Goal: Task Accomplishment & Management: Complete application form

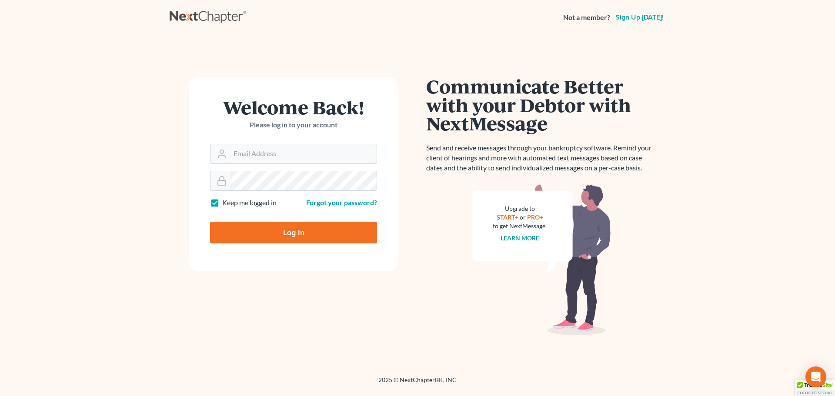
type input "Robertaltagen@altagenlaw.com"
click at [277, 227] on input "Log In" at bounding box center [293, 233] width 167 height 22
type input "Thinking..."
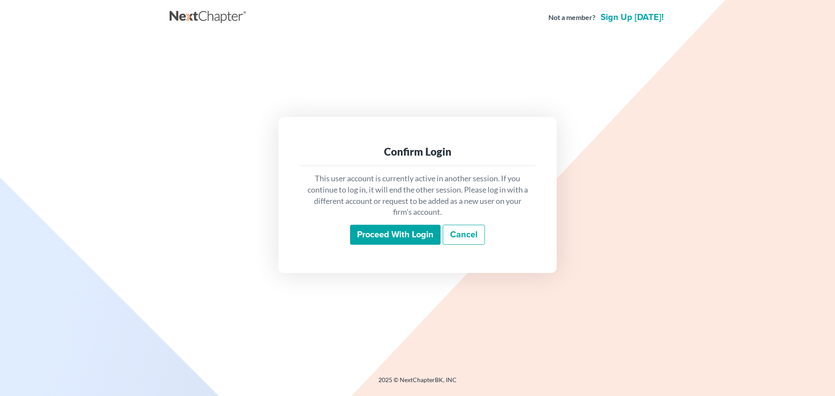
click at [385, 237] on input "Proceed with login" at bounding box center [395, 235] width 90 height 20
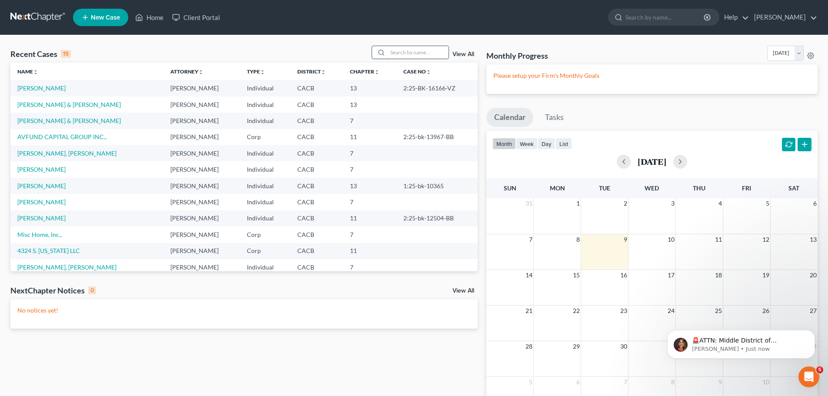
click at [416, 52] on input "search" at bounding box center [418, 52] width 61 height 13
type input "[PERSON_NAME]"
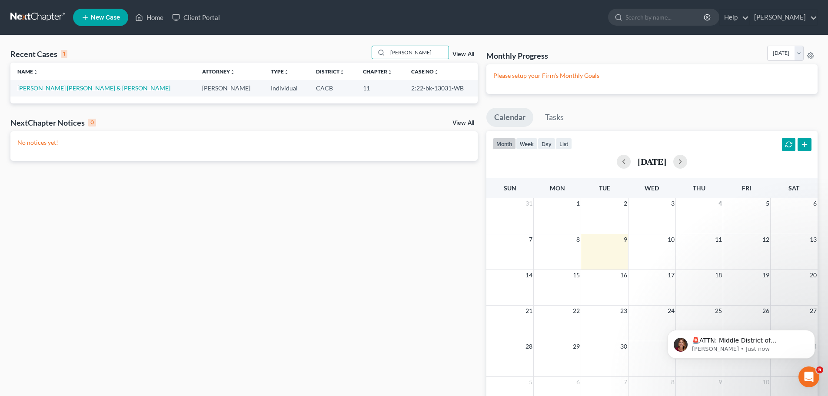
click at [106, 89] on link "[PERSON_NAME] [PERSON_NAME] & [PERSON_NAME]" at bounding box center [93, 87] width 153 height 7
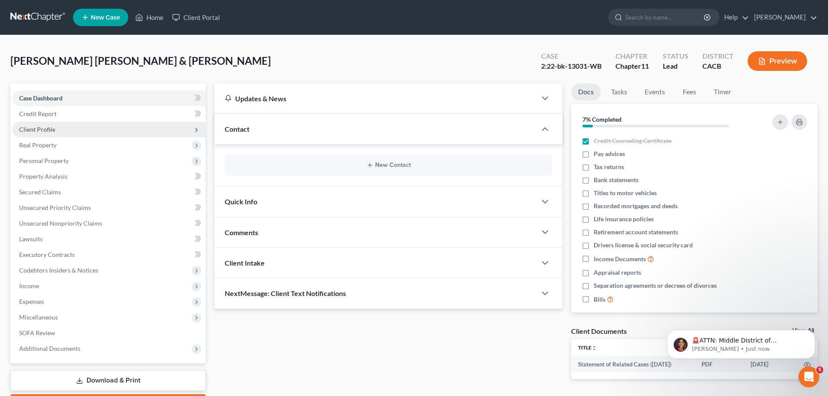
click at [75, 126] on span "Client Profile" at bounding box center [108, 130] width 193 height 16
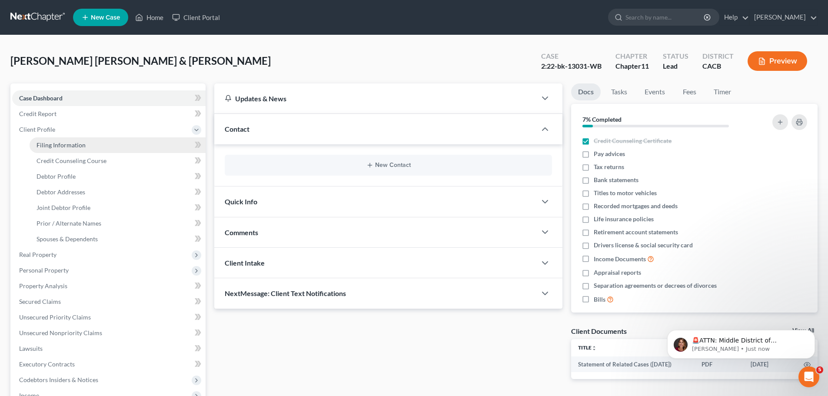
click at [75, 140] on link "Filing Information" at bounding box center [118, 145] width 176 height 16
select select "0"
select select "3"
select select "1"
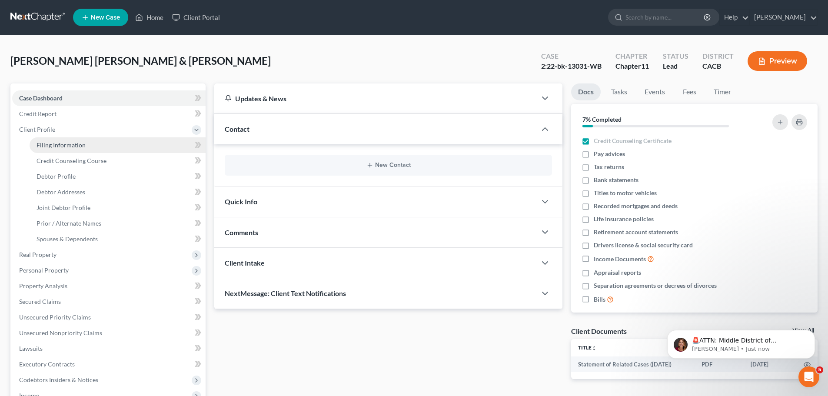
select select "0"
select select "4"
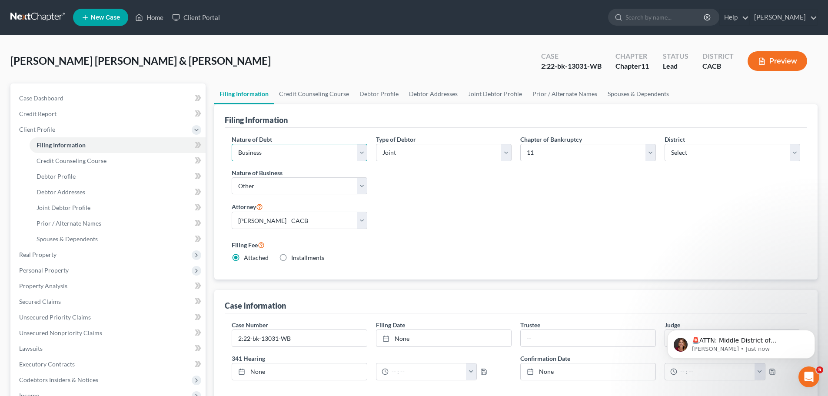
click at [362, 155] on select "Select Business Consumer Other" at bounding box center [300, 152] width 136 height 17
select select "1"
click at [232, 144] on select "Select Business Consumer Other" at bounding box center [300, 152] width 136 height 17
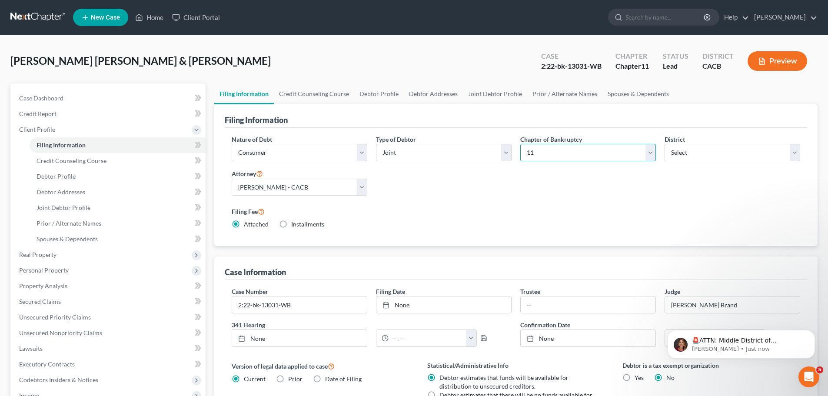
click at [652, 153] on select "Select 7 11 12 13" at bounding box center [588, 152] width 136 height 17
select select "0"
click at [520, 144] on select "Select 7 11 12 13" at bounding box center [588, 152] width 136 height 17
click at [317, 307] on input "2:22-bk-13031-WB" at bounding box center [299, 305] width 135 height 17
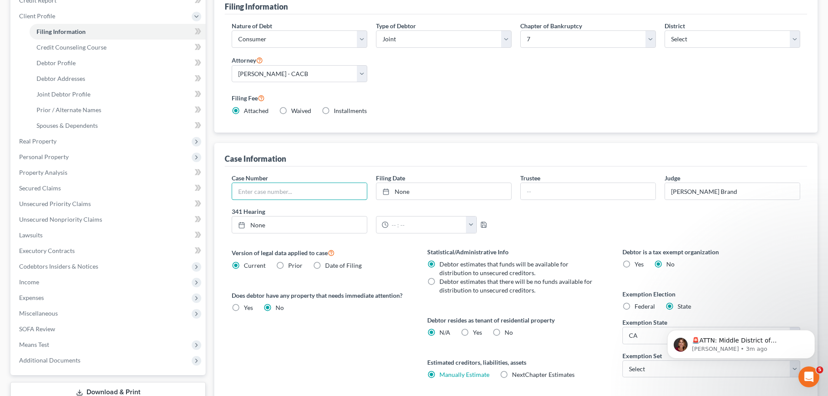
scroll to position [48, 0]
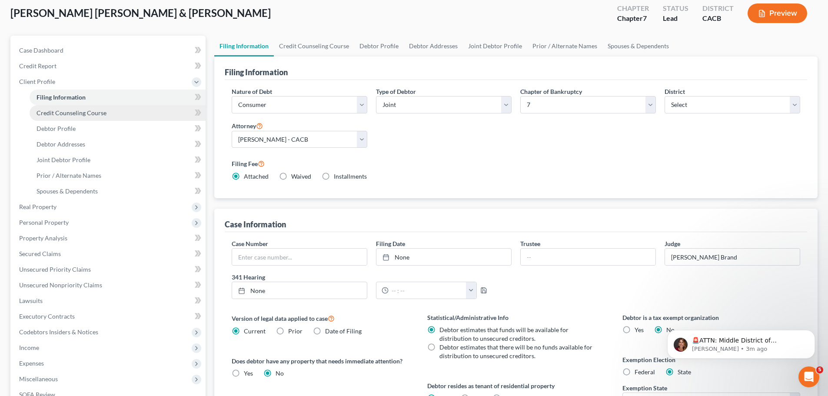
click at [62, 112] on span "Credit Counseling Course" at bounding box center [72, 112] width 70 height 7
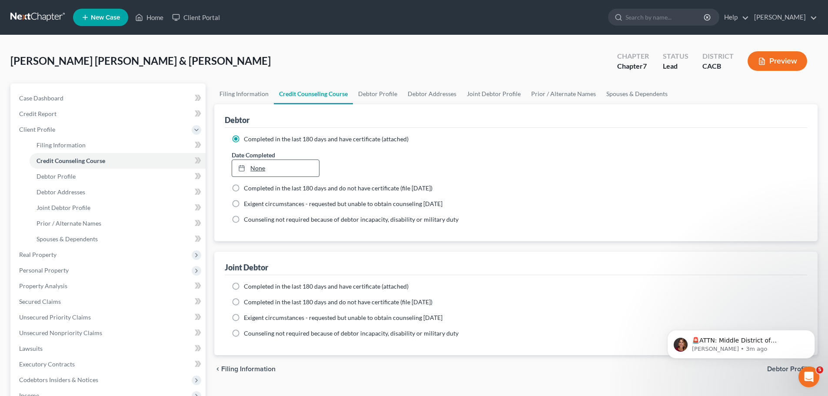
type input "[DATE]"
click at [274, 170] on link "[DATE]" at bounding box center [275, 168] width 87 height 17
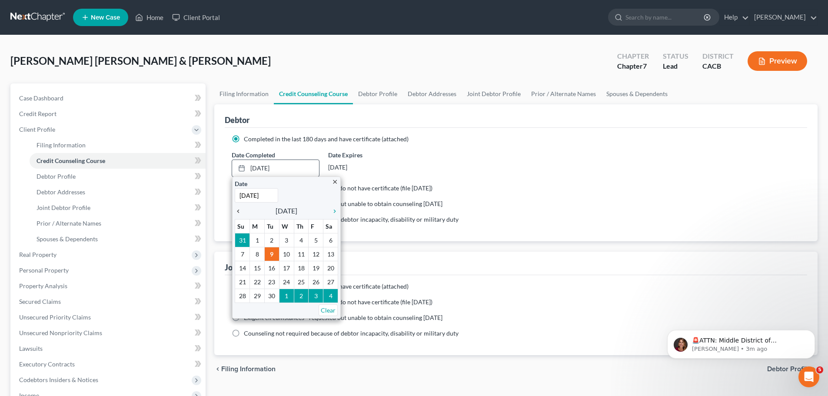
click at [240, 210] on icon "chevron_left" at bounding box center [240, 211] width 11 height 7
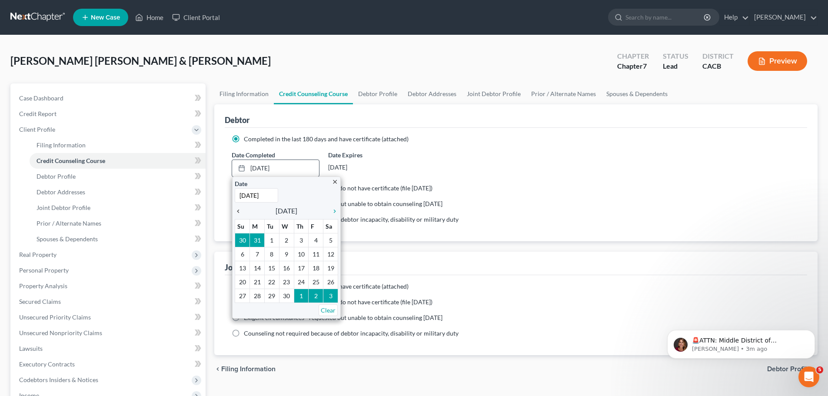
click at [240, 210] on icon "chevron_left" at bounding box center [240, 211] width 11 height 7
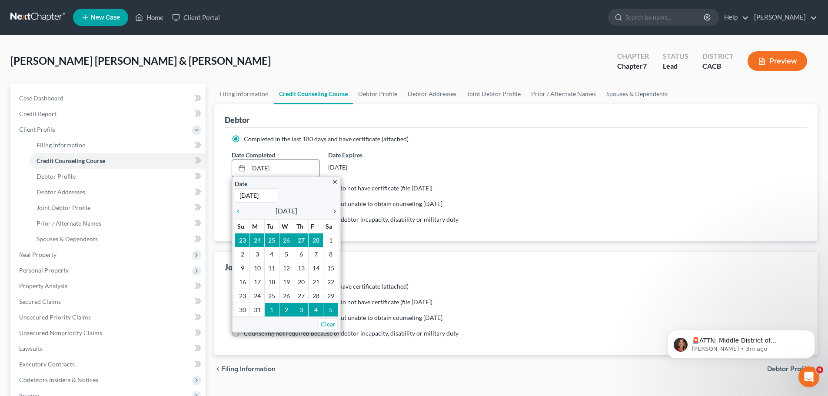
click at [332, 210] on icon "chevron_right" at bounding box center [332, 211] width 11 height 7
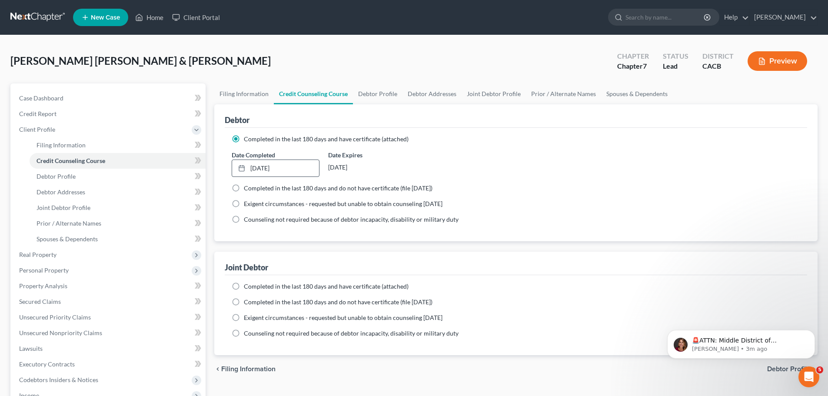
click at [244, 187] on label "Completed in the last 180 days and do not have certificate (file [DATE])" at bounding box center [338, 188] width 189 height 9
click at [247, 187] on input "Completed in the last 180 days and do not have certificate (file [DATE])" at bounding box center [250, 187] width 6 height 6
radio input "true"
radio input "false"
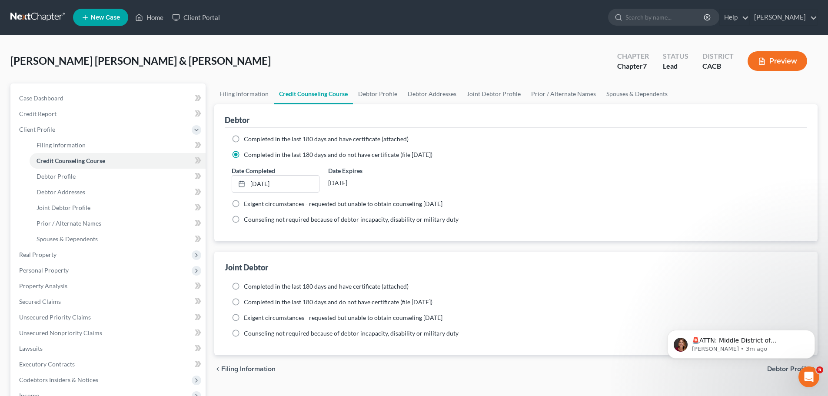
click at [398, 182] on div "[DATE]" at bounding box center [371, 183] width 87 height 16
click at [85, 177] on link "Debtor Profile" at bounding box center [118, 177] width 176 height 16
select select "1"
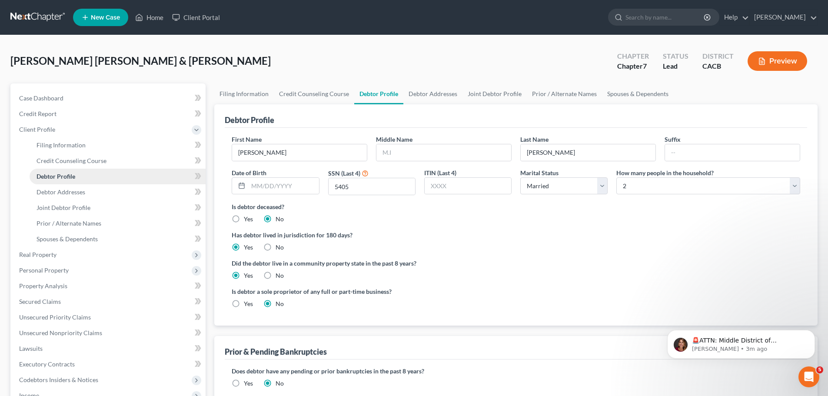
radio input "true"
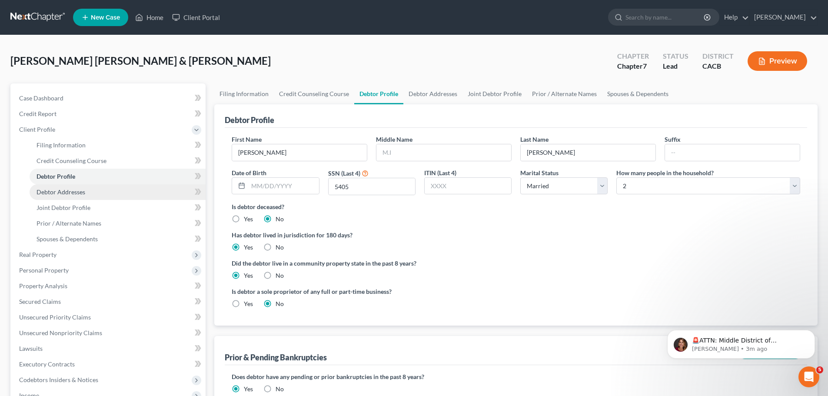
click at [84, 195] on span "Debtor Addresses" at bounding box center [61, 191] width 49 height 7
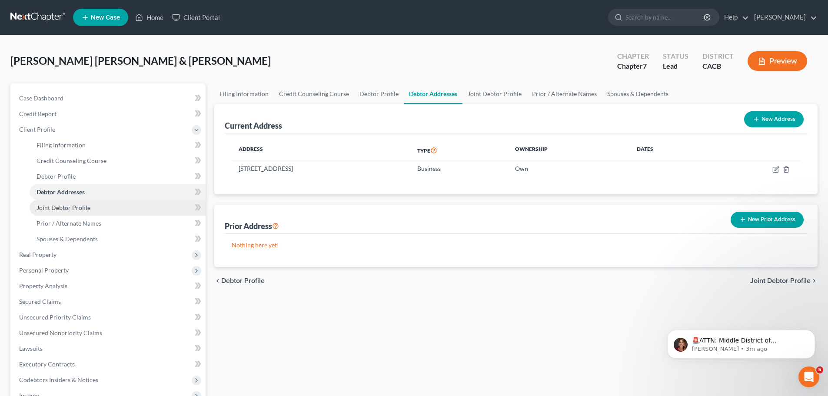
click at [82, 203] on link "Joint Debtor Profile" at bounding box center [118, 208] width 176 height 16
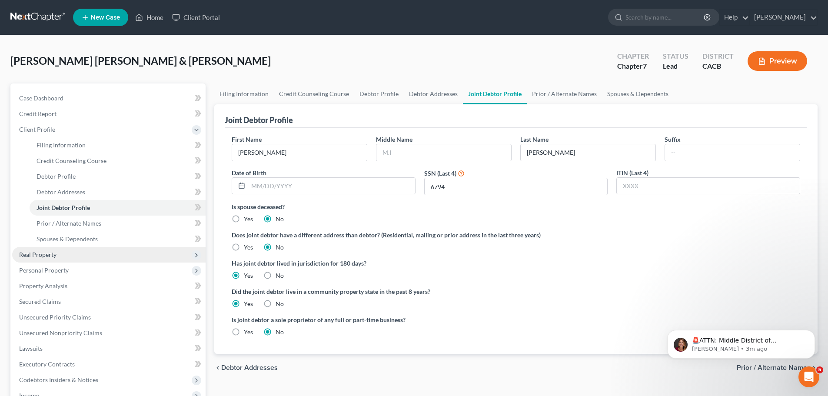
click at [53, 256] on span "Real Property" at bounding box center [37, 254] width 37 height 7
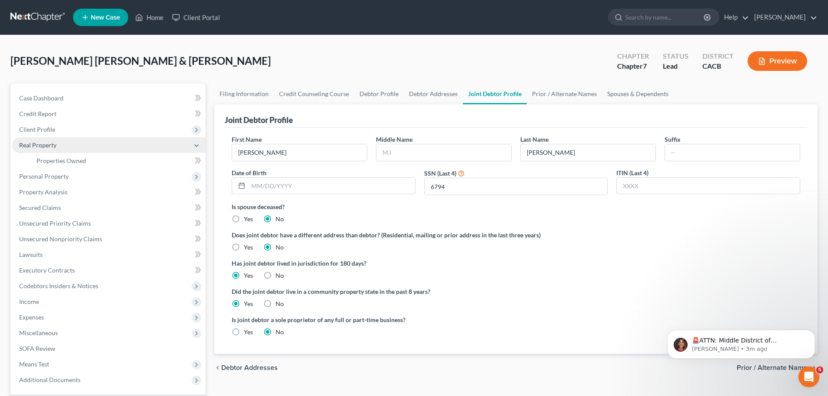
click at [46, 146] on span "Real Property" at bounding box center [37, 144] width 37 height 7
click at [50, 145] on span "Real Property" at bounding box center [37, 144] width 37 height 7
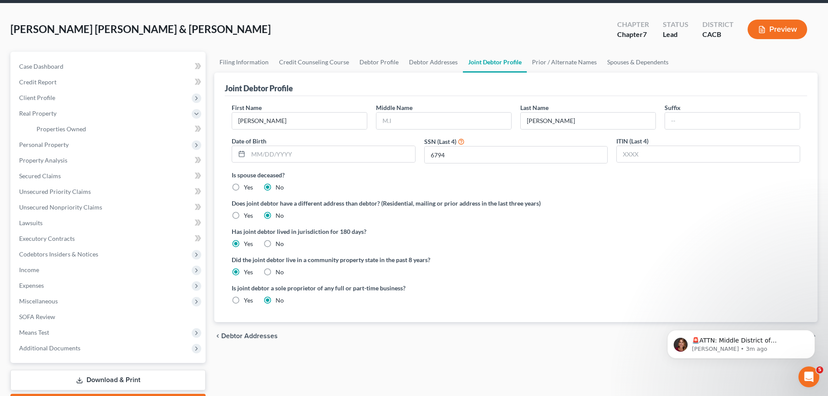
scroll to position [82, 0]
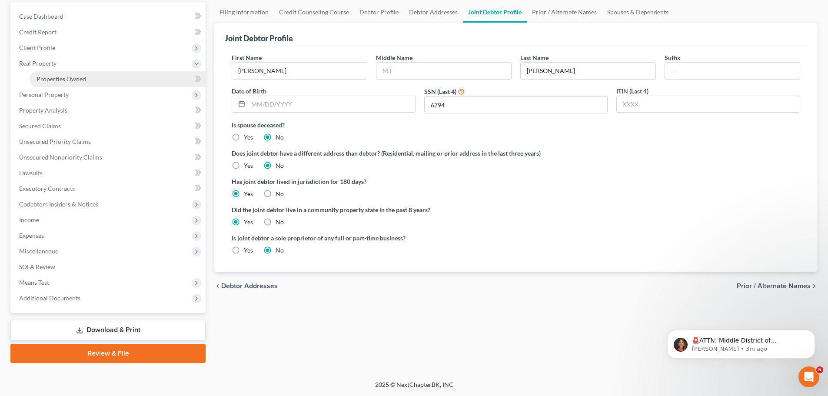
click at [85, 77] on span "Properties Owned" at bounding box center [62, 78] width 50 height 7
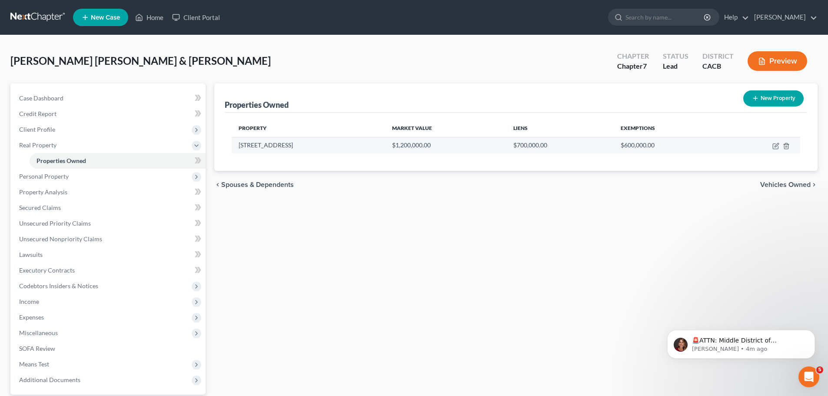
click at [259, 147] on td "[STREET_ADDRESS]" at bounding box center [308, 145] width 153 height 17
drag, startPoint x: 302, startPoint y: 145, endPoint x: 239, endPoint y: 146, distance: 63.5
click at [239, 146] on td "[STREET_ADDRESS]" at bounding box center [308, 145] width 153 height 17
copy td "[STREET_ADDRESS]"
click at [317, 233] on div "Properties Owned New Property Property Market Value Liens Exemptions [STREET_AD…" at bounding box center [516, 263] width 612 height 361
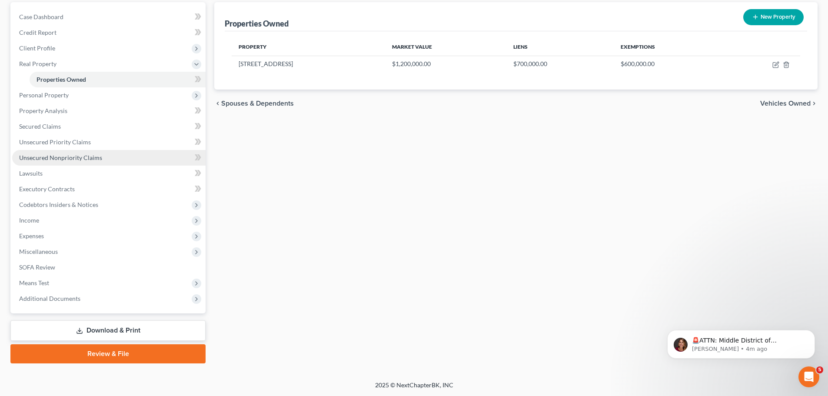
scroll to position [82, 0]
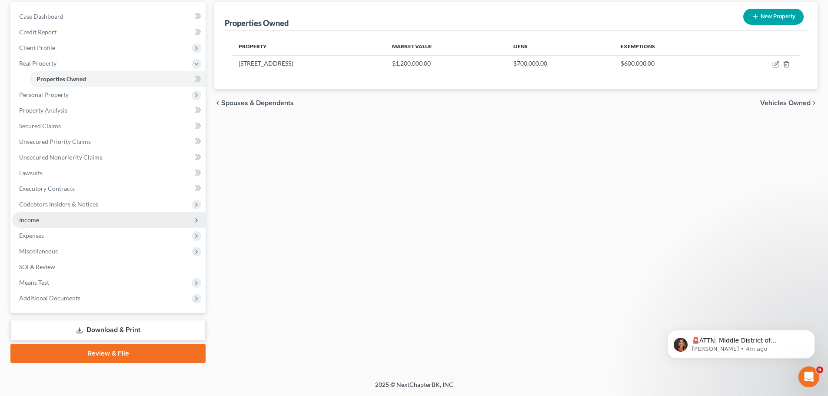
click at [52, 216] on span "Income" at bounding box center [108, 220] width 193 height 16
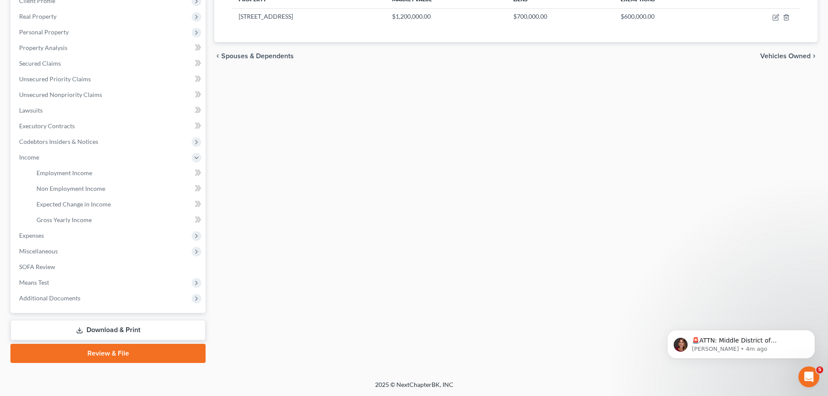
click at [98, 327] on link "Download & Print" at bounding box center [107, 330] width 195 height 20
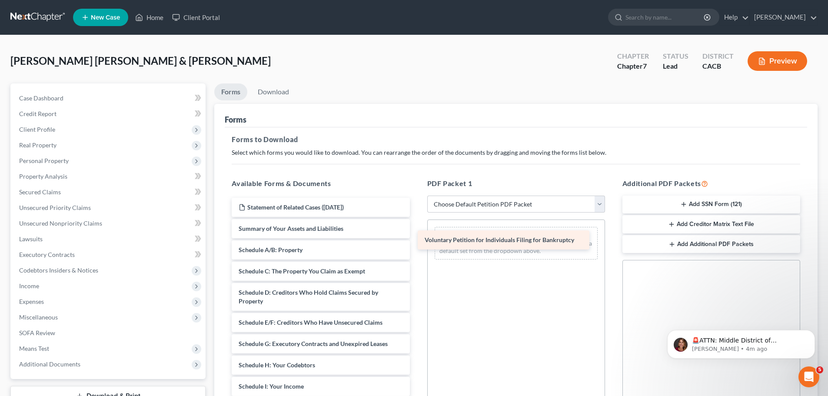
drag, startPoint x: 328, startPoint y: 230, endPoint x: 514, endPoint y: 238, distance: 186.3
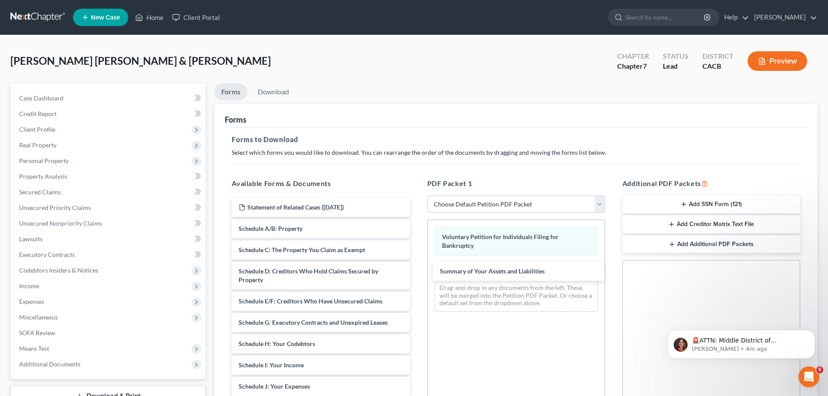
drag, startPoint x: 328, startPoint y: 227, endPoint x: 474, endPoint y: 256, distance: 149.0
click at [417, 268] on div "Summary of Your Assets and Liabilities Statement of Related Cases ([DATE]) Summ…" at bounding box center [321, 395] width 192 height 395
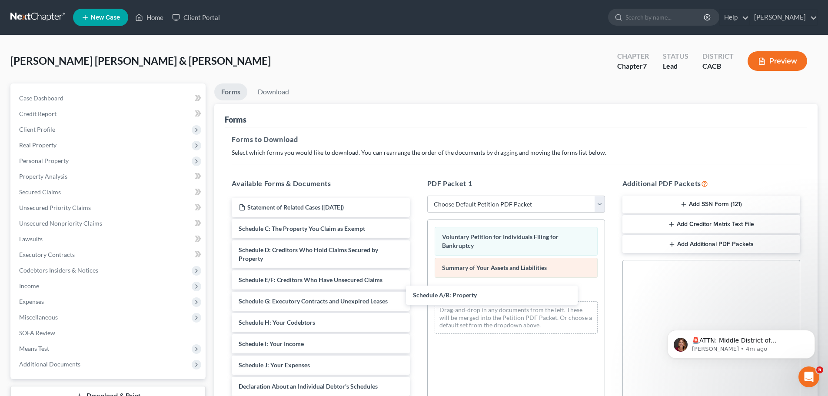
drag, startPoint x: 358, startPoint y: 220, endPoint x: 510, endPoint y: 275, distance: 161.5
click at [417, 284] on div "Schedule A/B: Property Statement of Related Cases ([DATE]) Schedule A/B: Proper…" at bounding box center [321, 385] width 192 height 374
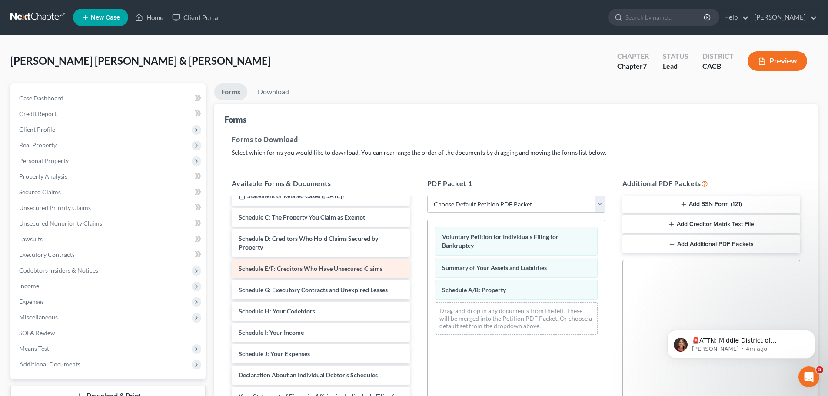
scroll to position [43, 0]
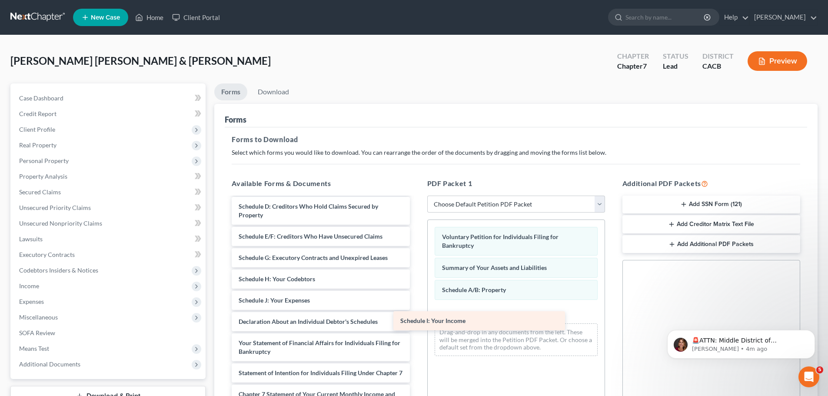
drag, startPoint x: 341, startPoint y: 300, endPoint x: 504, endPoint y: 309, distance: 163.3
click at [417, 307] on div "Schedule I: Your Income Statement of Related Cases ([DATE]) Schedule C: The Pro…" at bounding box center [321, 330] width 192 height 352
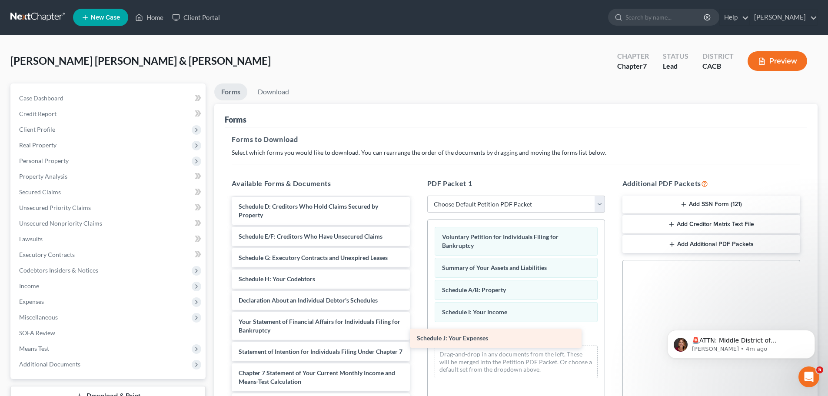
drag, startPoint x: 355, startPoint y: 298, endPoint x: 534, endPoint y: 334, distance: 182.8
click at [417, 335] on div "Schedule J: Your Expenses Statement of Related Cases ([DATE]) Schedule C: The P…" at bounding box center [321, 319] width 192 height 331
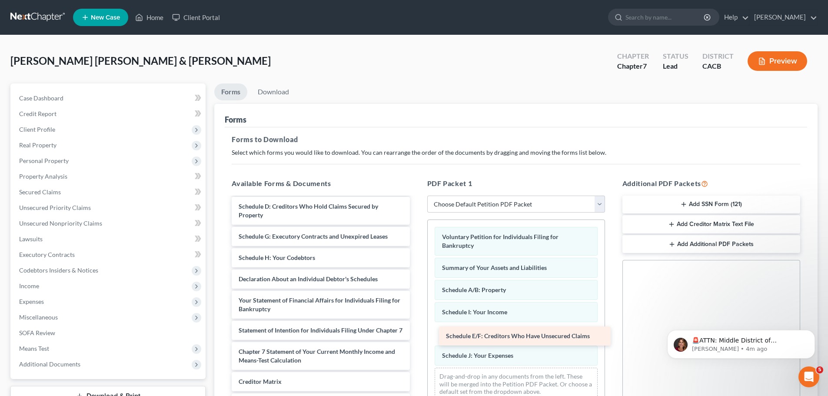
drag, startPoint x: 349, startPoint y: 238, endPoint x: 557, endPoint y: 338, distance: 230.1
click at [417, 338] on div "Schedule E/F: Creditors Who Have Unsecured Claims Statement of Related Cases ([…" at bounding box center [321, 309] width 192 height 310
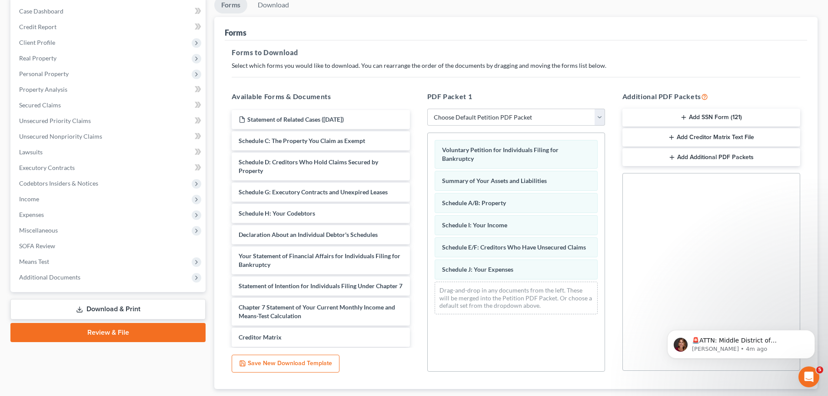
scroll to position [0, 0]
click at [271, 6] on link "Download" at bounding box center [273, 5] width 45 height 17
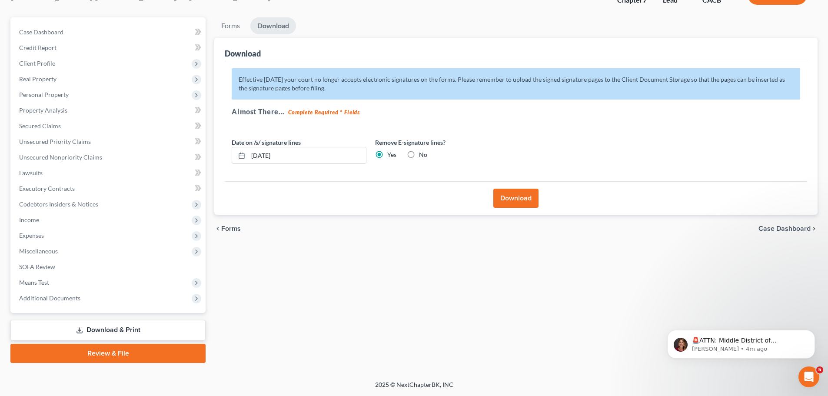
scroll to position [66, 0]
click at [510, 198] on button "Download" at bounding box center [516, 198] width 45 height 19
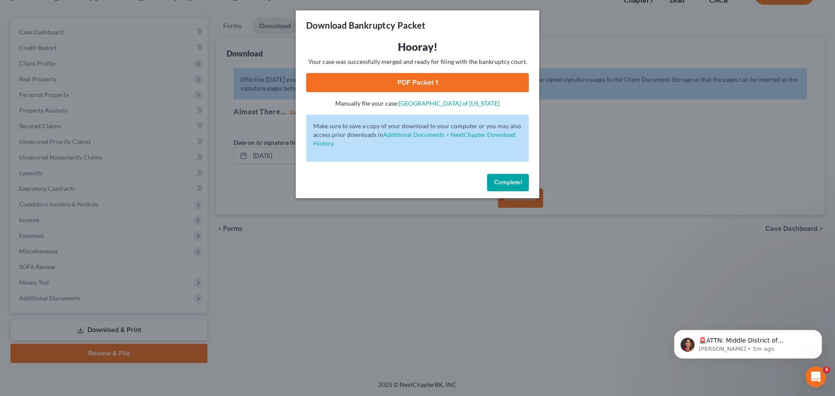
click at [387, 72] on div "Hooray! Your case was successfully merged and ready for filing with the bankrup…" at bounding box center [417, 74] width 223 height 68
click at [384, 81] on link "PDF Packet 1" at bounding box center [417, 82] width 223 height 19
click at [510, 188] on button "Complete!" at bounding box center [508, 182] width 42 height 17
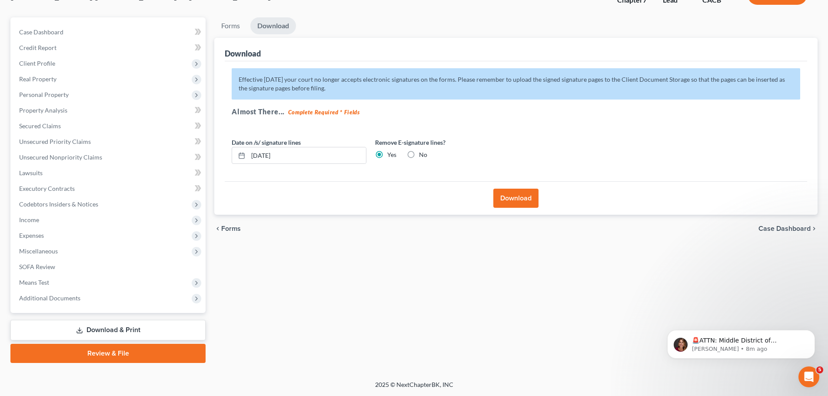
click at [96, 330] on link "Download & Print" at bounding box center [107, 330] width 195 height 20
click at [110, 332] on link "Download & Print" at bounding box center [107, 330] width 195 height 20
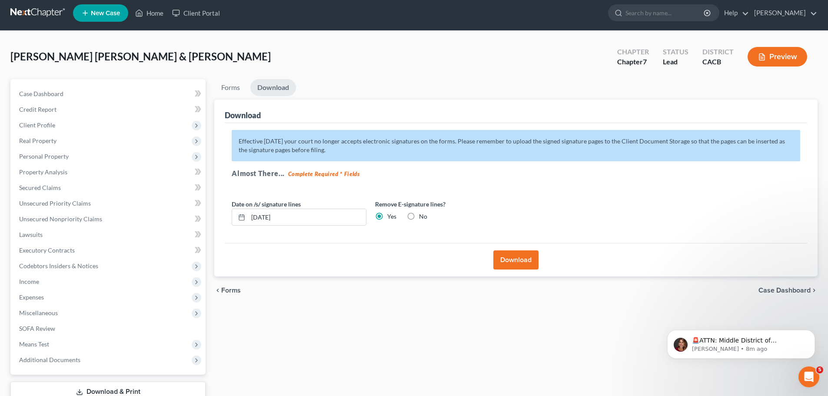
scroll to position [0, 0]
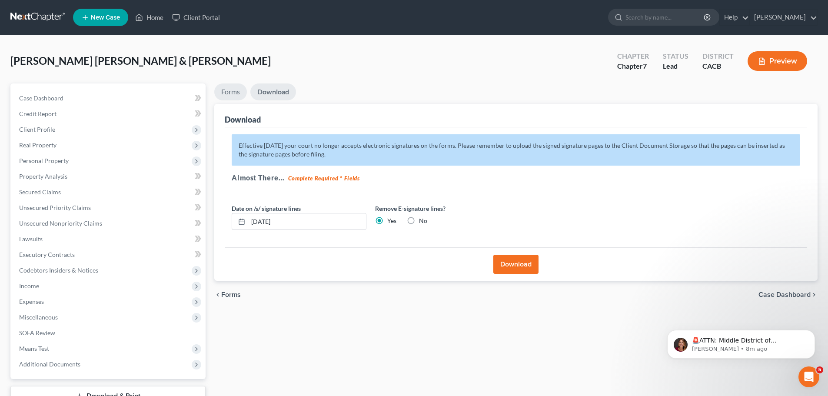
click at [234, 94] on link "Forms" at bounding box center [230, 91] width 33 height 17
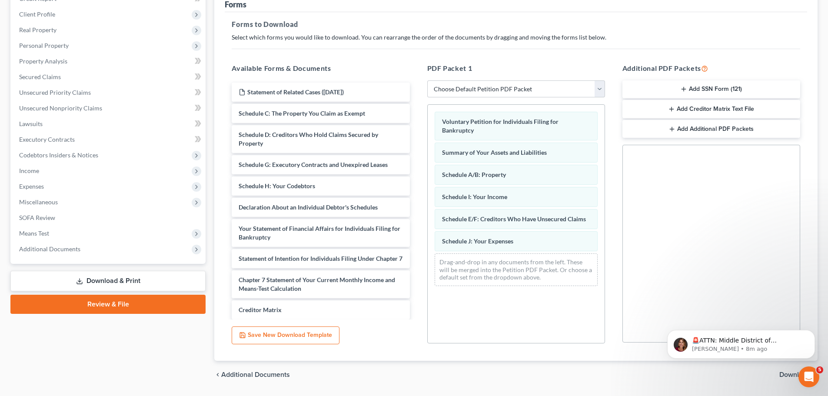
scroll to position [130, 0]
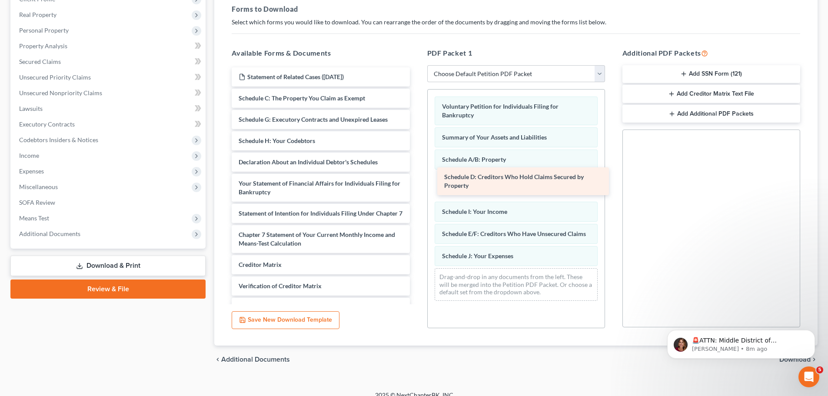
drag, startPoint x: 309, startPoint y: 123, endPoint x: 515, endPoint y: 180, distance: 213.5
click at [417, 180] on div "Schedule D: Creditors Who Hold Claims Secured by Property Statement of Related …" at bounding box center [321, 207] width 192 height 280
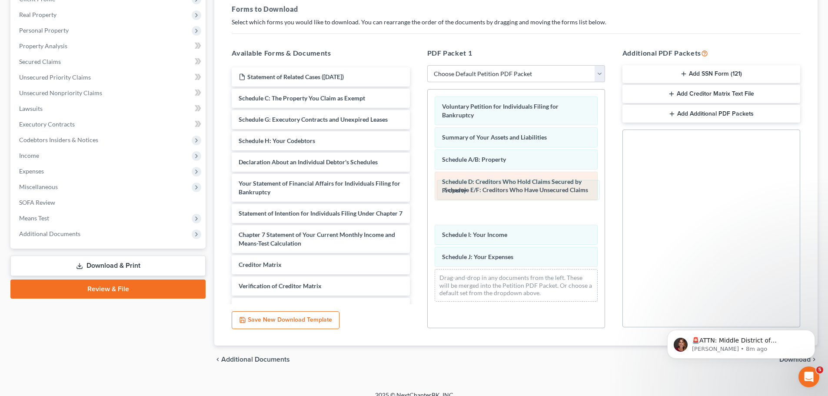
drag, startPoint x: 494, startPoint y: 238, endPoint x: 499, endPoint y: 200, distance: 37.7
click at [497, 194] on div "Schedule E/F: Creditors Who Have Unsecured Claims Voluntary Petition for Indivi…" at bounding box center [516, 199] width 177 height 219
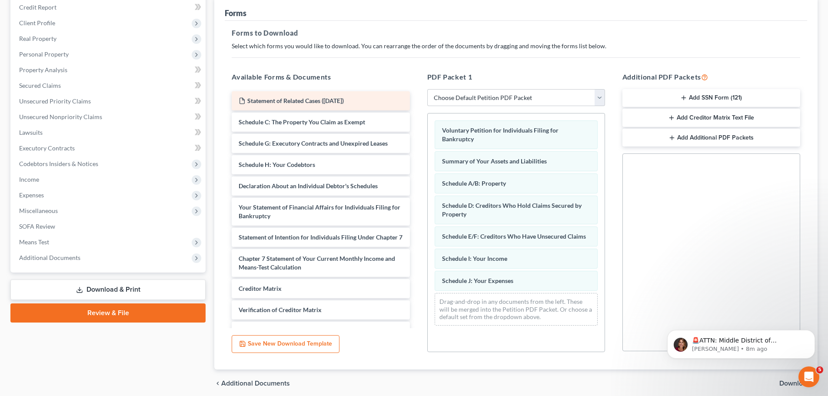
scroll to position [87, 0]
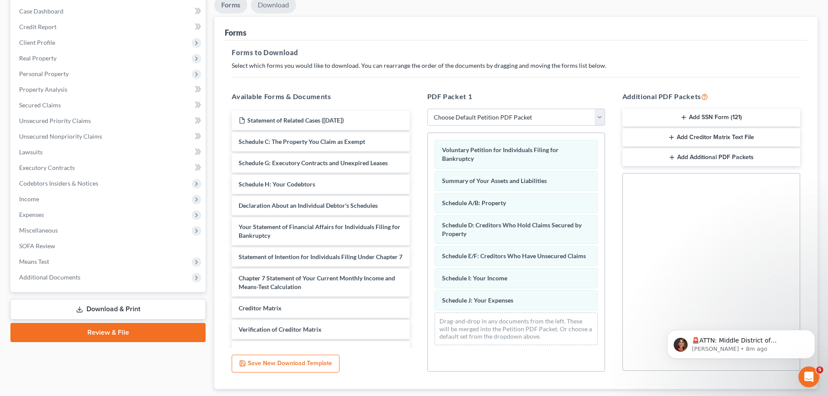
click at [272, 4] on link "Download" at bounding box center [273, 5] width 45 height 17
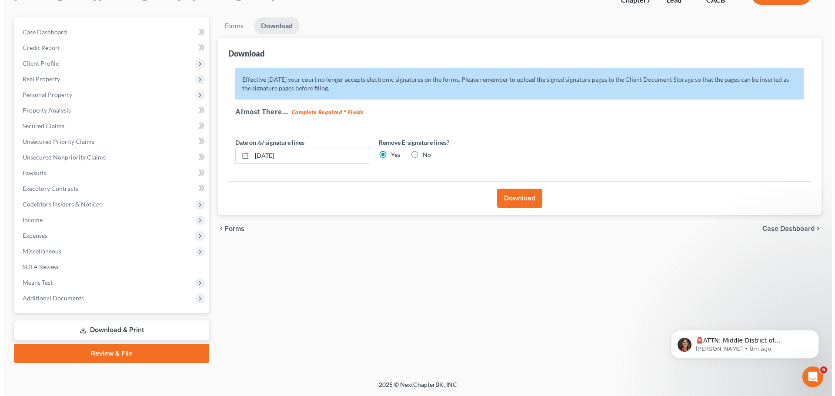
scroll to position [66, 0]
click at [530, 200] on button "Download" at bounding box center [516, 198] width 45 height 19
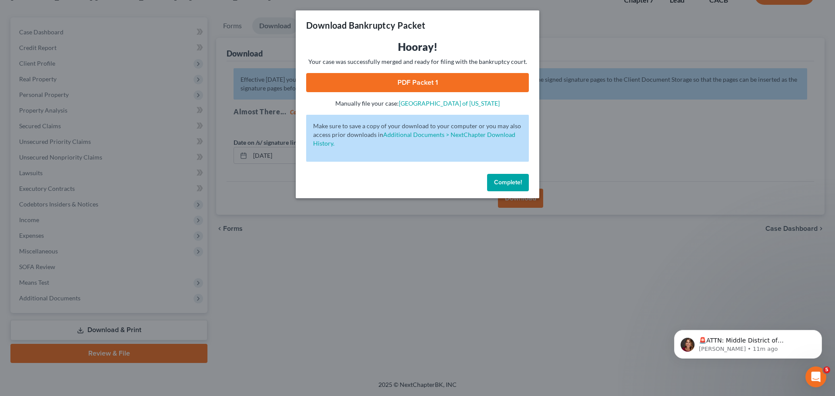
click at [346, 83] on link "PDF Packet 1" at bounding box center [417, 82] width 223 height 19
